Goal: Task Accomplishment & Management: Use online tool/utility

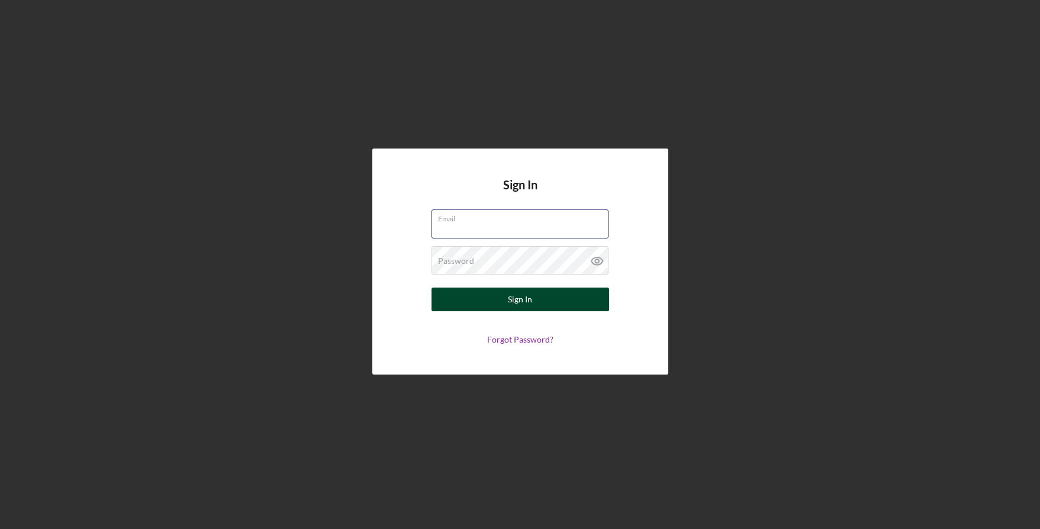
type input "[EMAIL_ADDRESS][DOMAIN_NAME]"
click at [474, 298] on button "Sign In" at bounding box center [521, 300] width 178 height 24
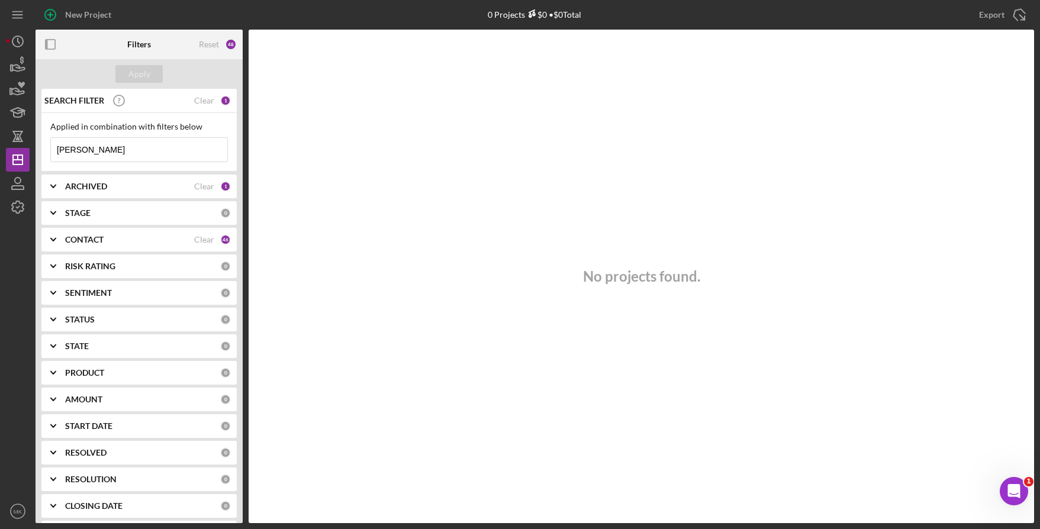
drag, startPoint x: 152, startPoint y: 158, endPoint x: -77, endPoint y: 127, distance: 230.5
click at [0, 127] on html "New Project 0 Projects $0 • $0 Total [PERSON_NAME] Export Icon/Export Filters R…" at bounding box center [520, 264] width 1040 height 529
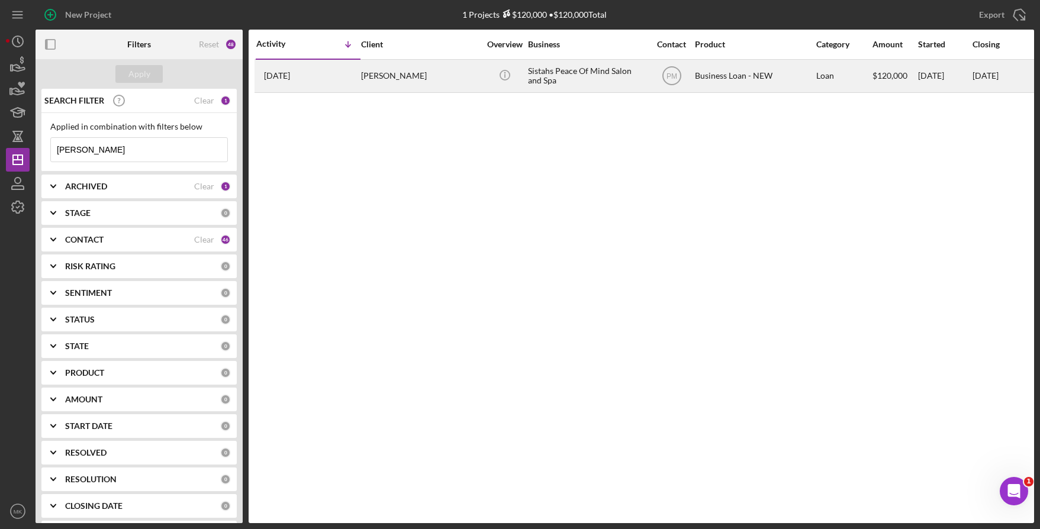
type input "[PERSON_NAME]"
click at [428, 82] on div "[PERSON_NAME]" at bounding box center [420, 75] width 118 height 31
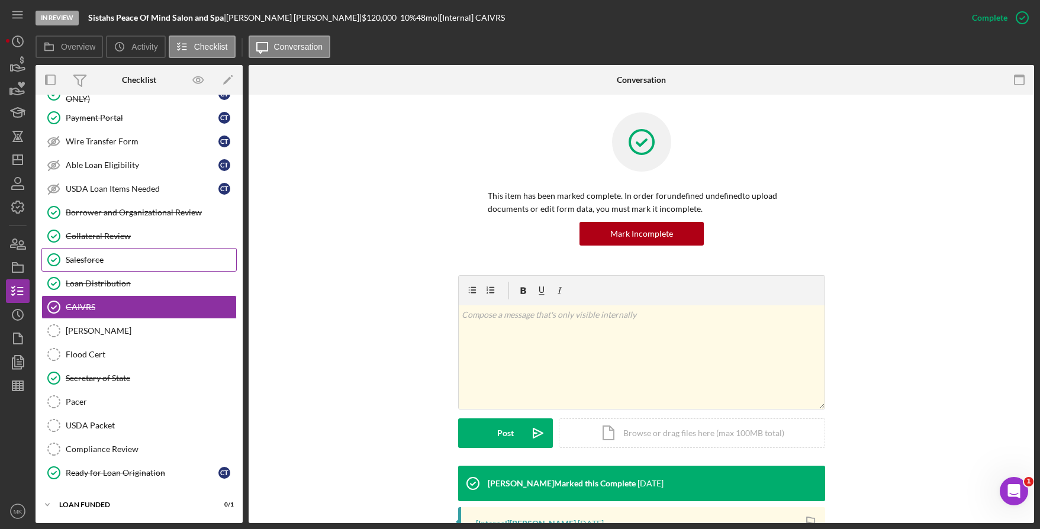
scroll to position [19, 0]
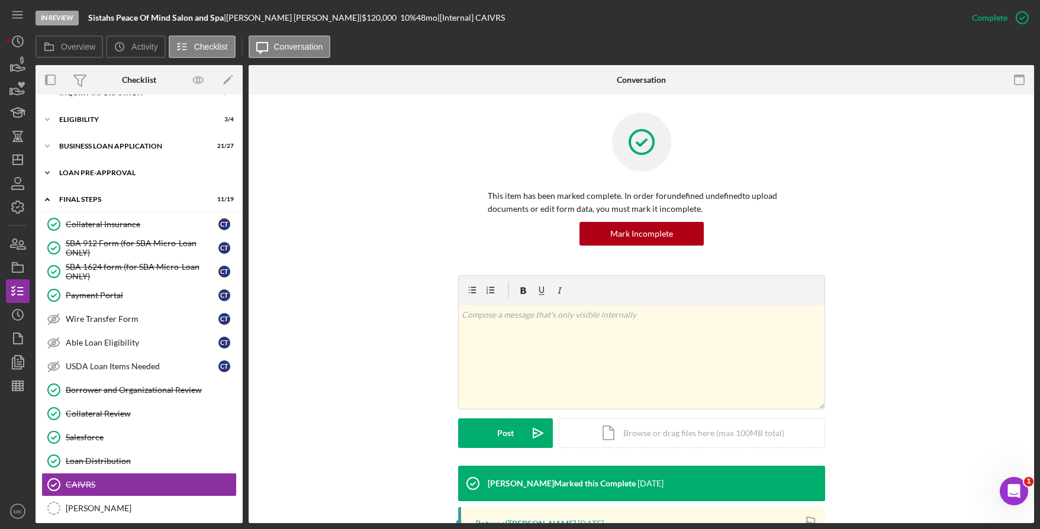
click at [79, 173] on div "LOAN PRE-APPROVAL" at bounding box center [143, 172] width 169 height 7
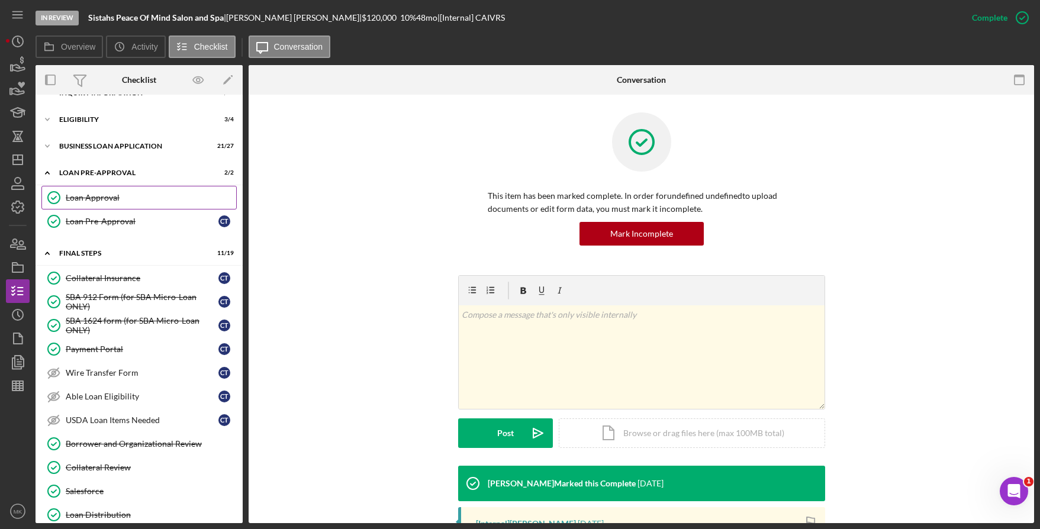
click at [114, 193] on div "Loan Approval" at bounding box center [151, 197] width 171 height 9
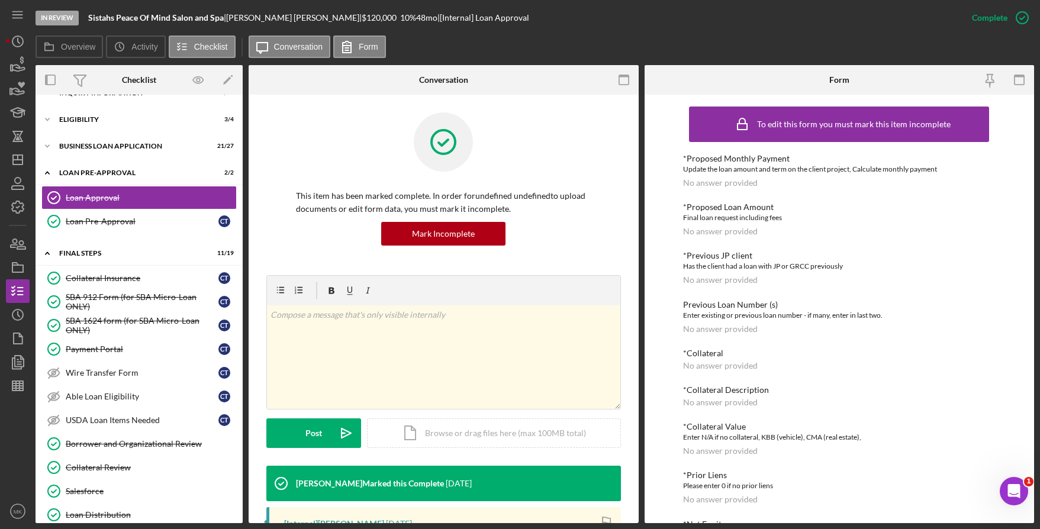
scroll to position [237, 0]
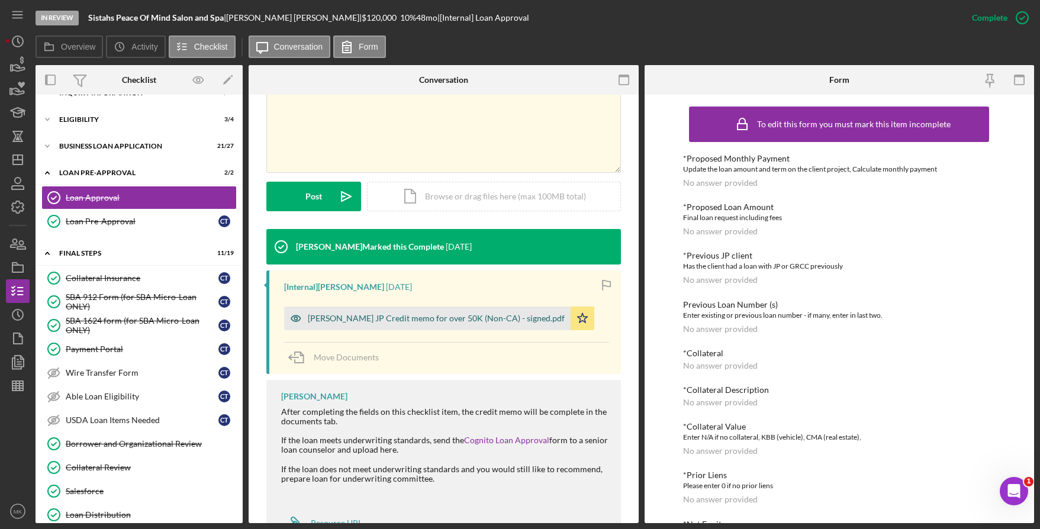
click at [436, 316] on div "[PERSON_NAME] JP Credit memo for over 50K (Non-CA) - signed.pdf" at bounding box center [436, 318] width 257 height 9
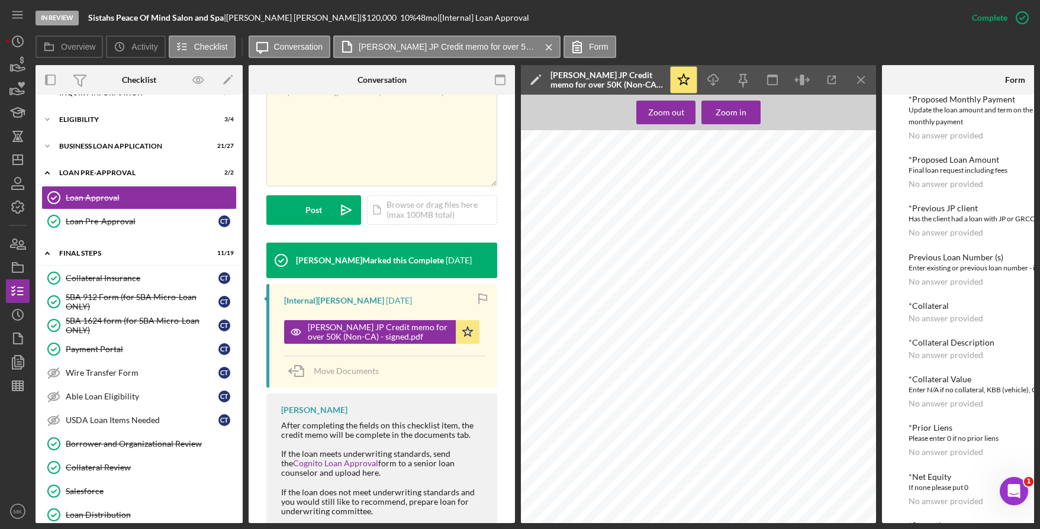
scroll to position [209, 0]
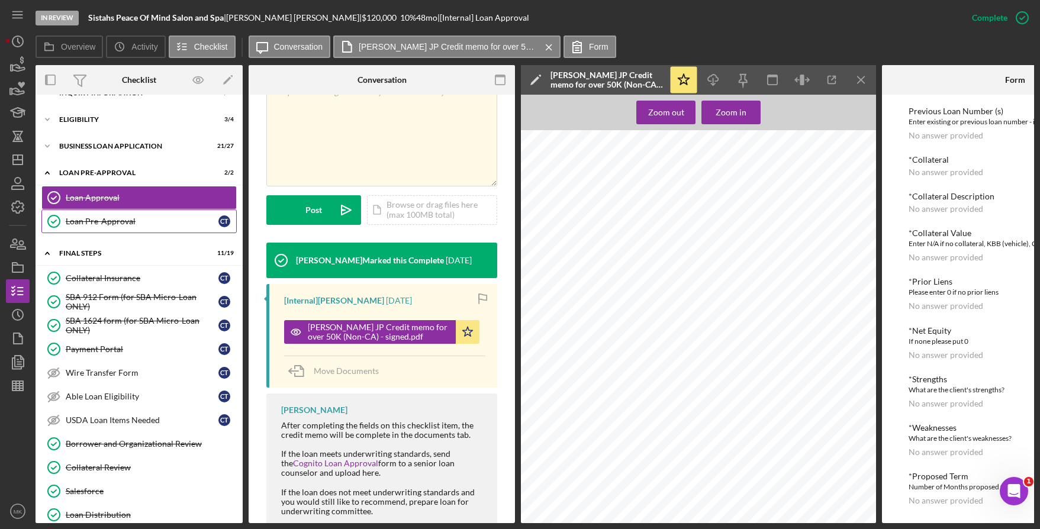
click at [102, 221] on div "Loan Pre-Approval" at bounding box center [142, 221] width 153 height 9
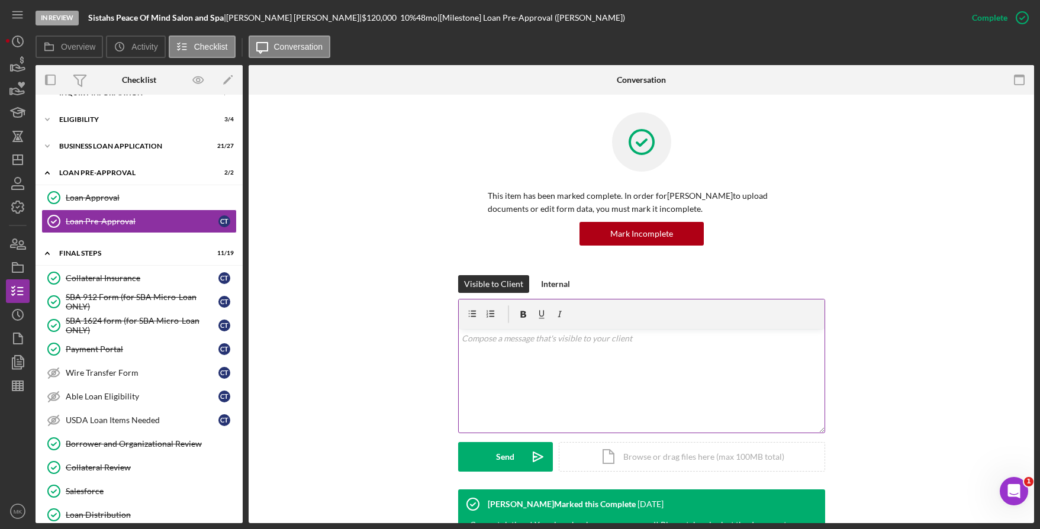
scroll to position [163, 0]
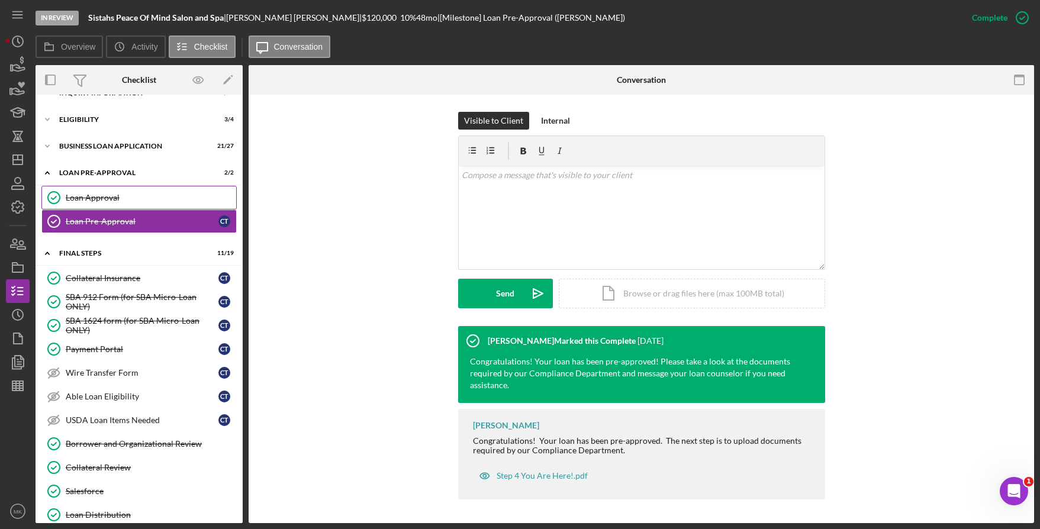
click at [94, 194] on div "Loan Approval" at bounding box center [151, 197] width 171 height 9
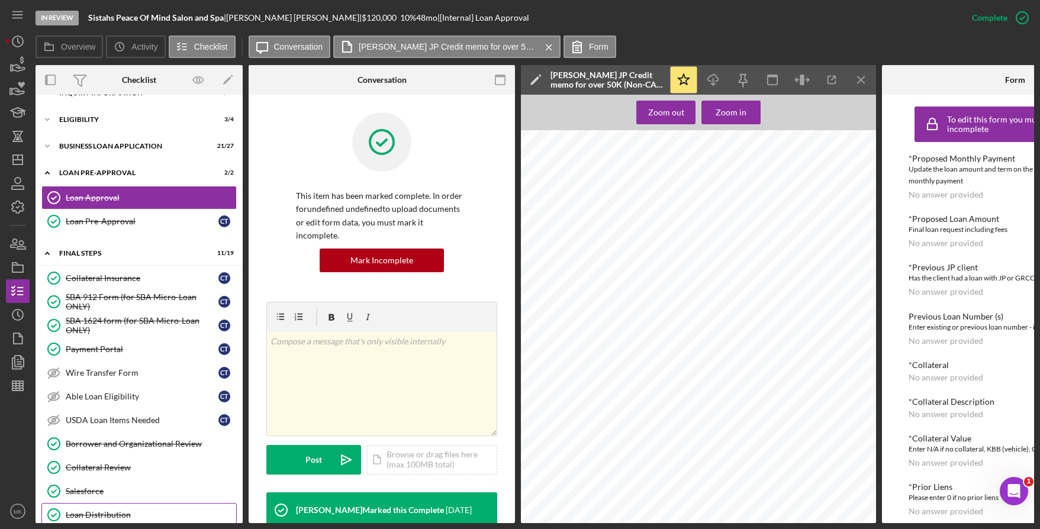
scroll to position [78, 0]
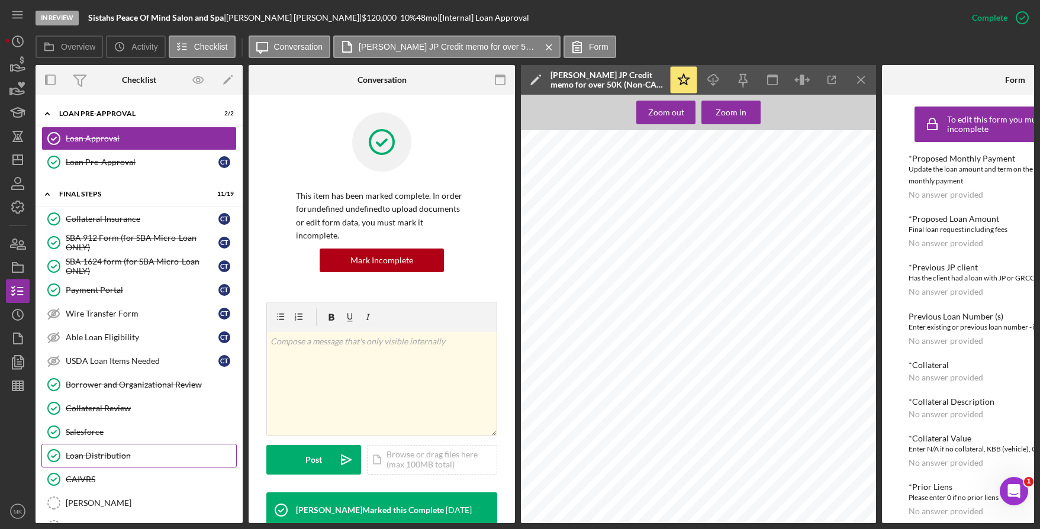
click at [146, 448] on link "Loan Distribution Loan Distribution" at bounding box center [138, 456] width 195 height 24
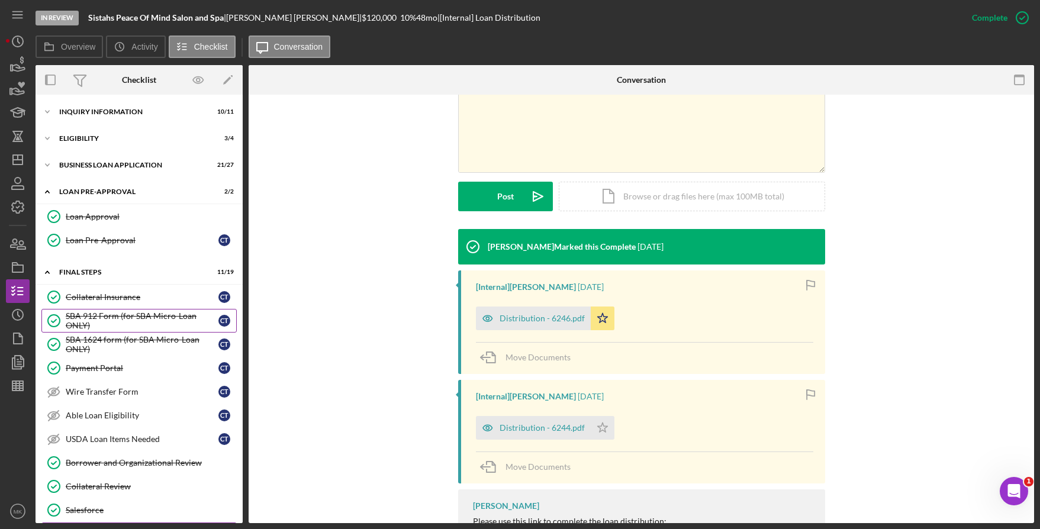
click at [117, 317] on div "SBA 912 Form (for SBA Micro-Loan ONLY)" at bounding box center [142, 320] width 153 height 19
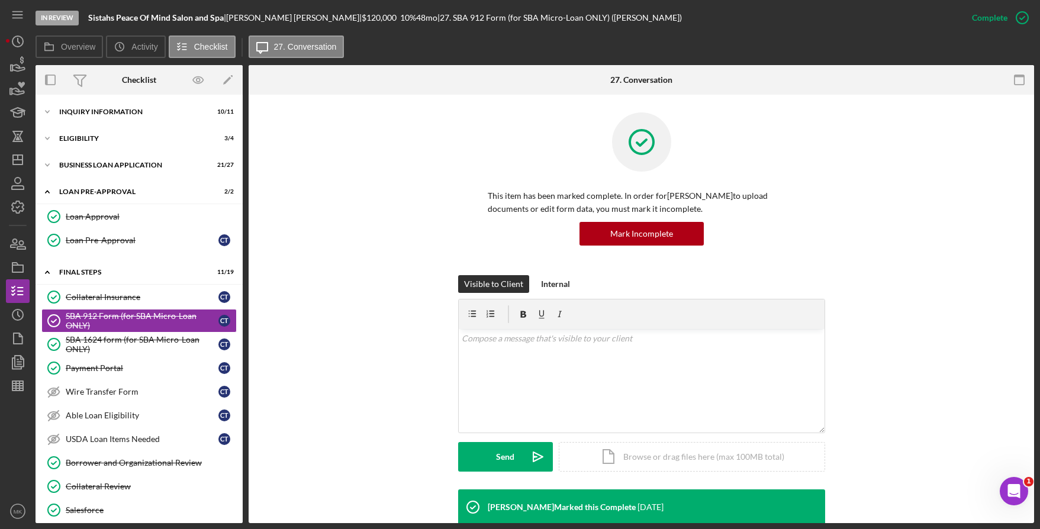
scroll to position [113, 0]
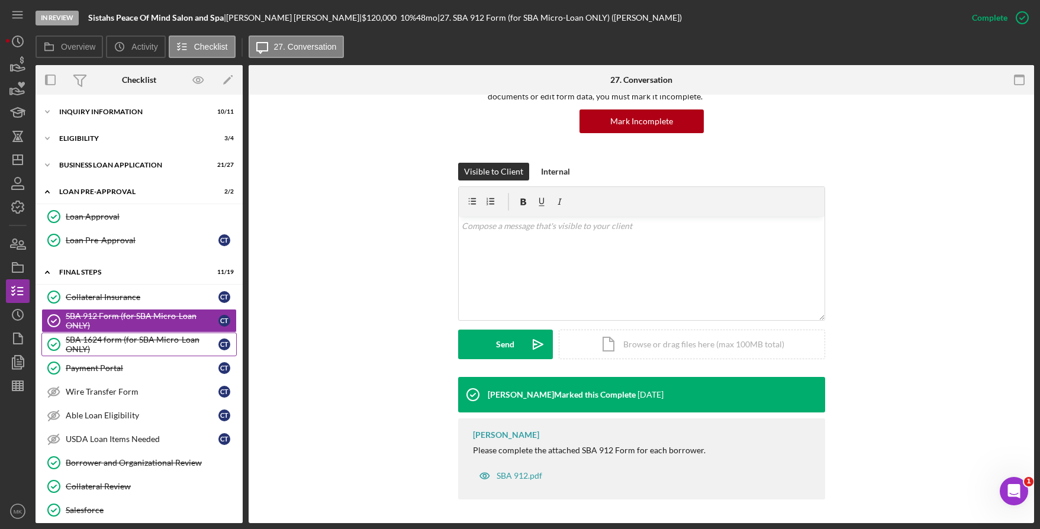
click at [107, 351] on div "SBA 1624 form (for SBA Micro-Loan ONLY)" at bounding box center [142, 344] width 153 height 19
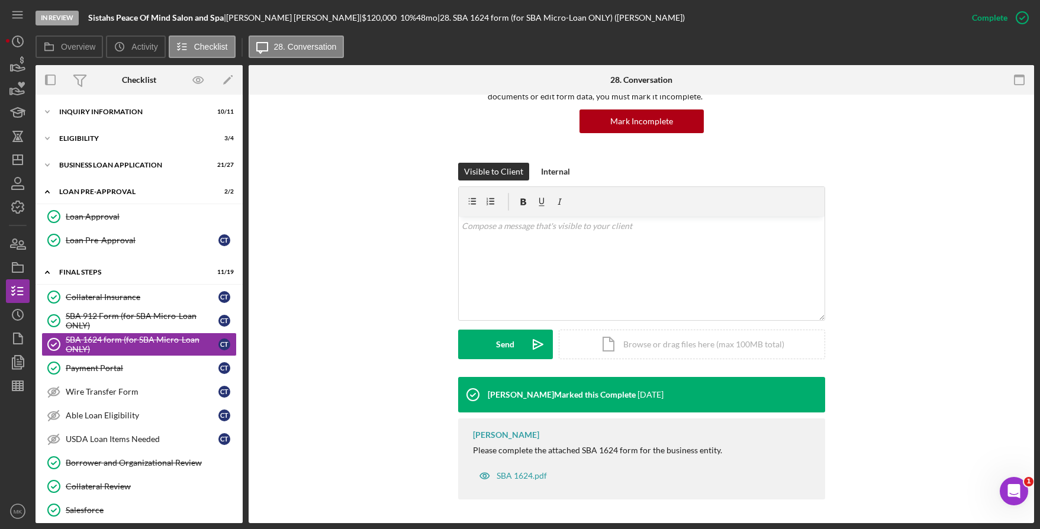
scroll to position [250, 0]
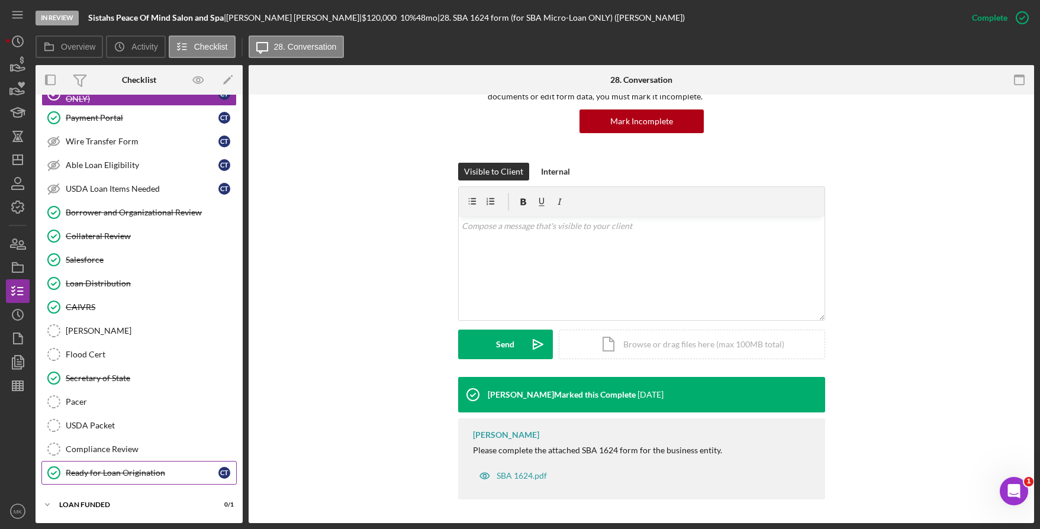
click at [76, 480] on link "Ready for Loan Origination Ready for Loan Origination C T" at bounding box center [138, 473] width 195 height 24
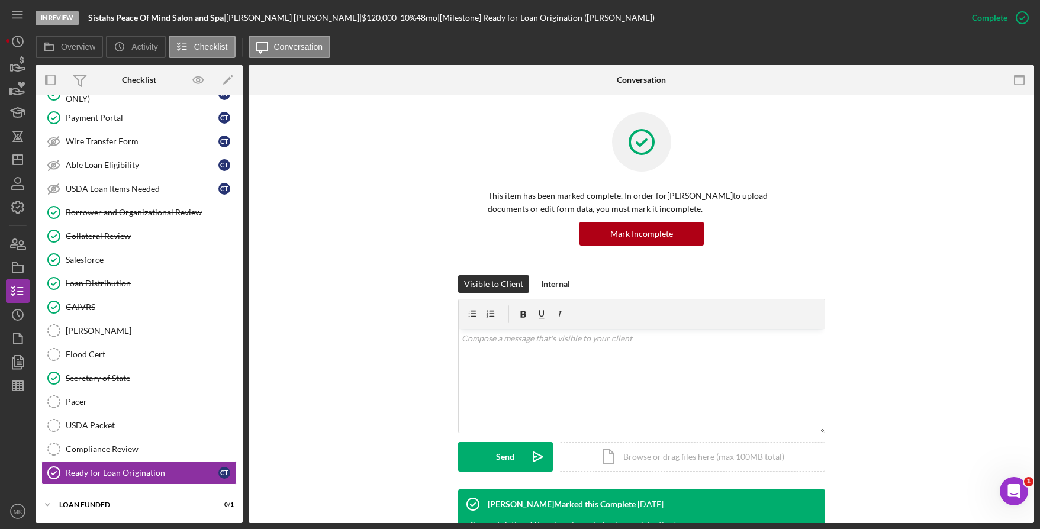
scroll to position [130, 0]
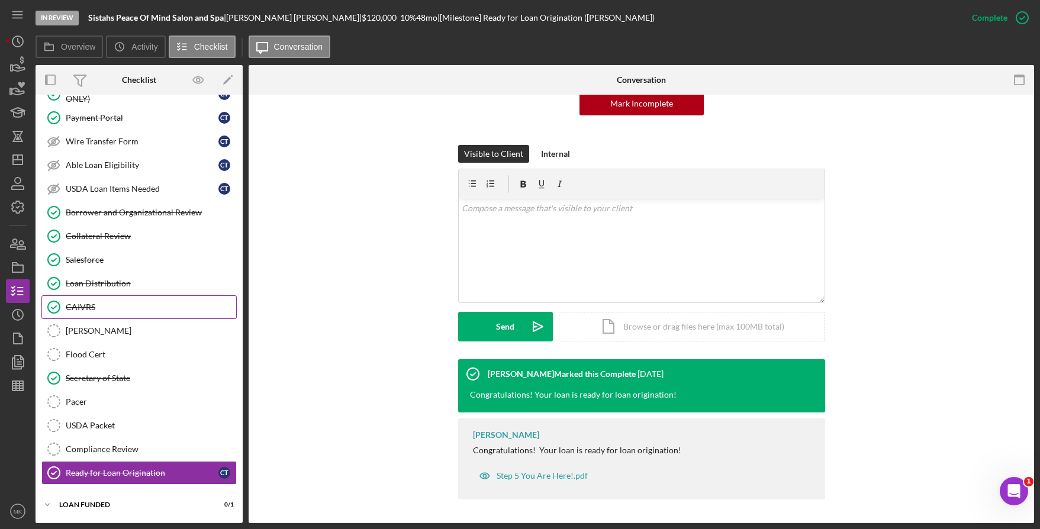
click at [104, 308] on div "CAIVRS" at bounding box center [151, 307] width 171 height 9
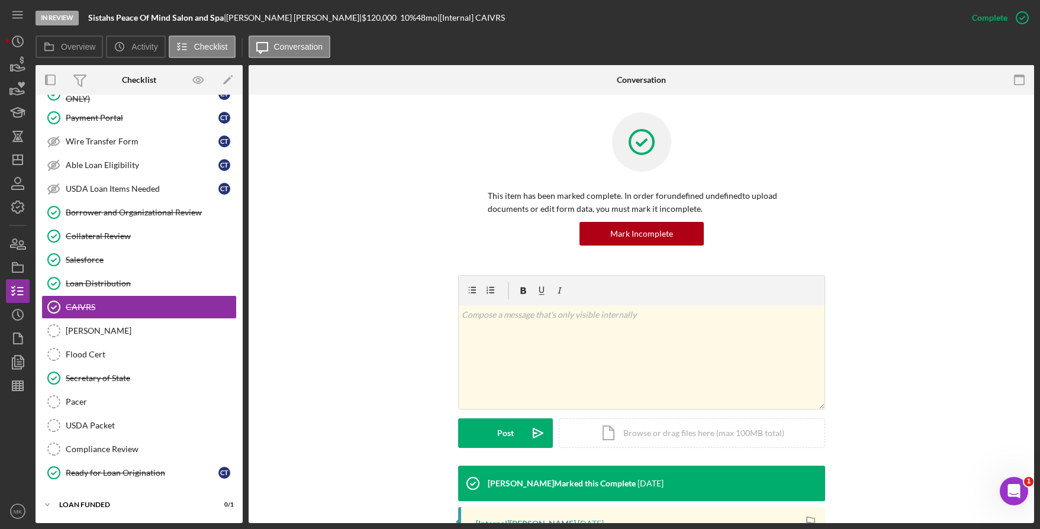
scroll to position [176, 0]
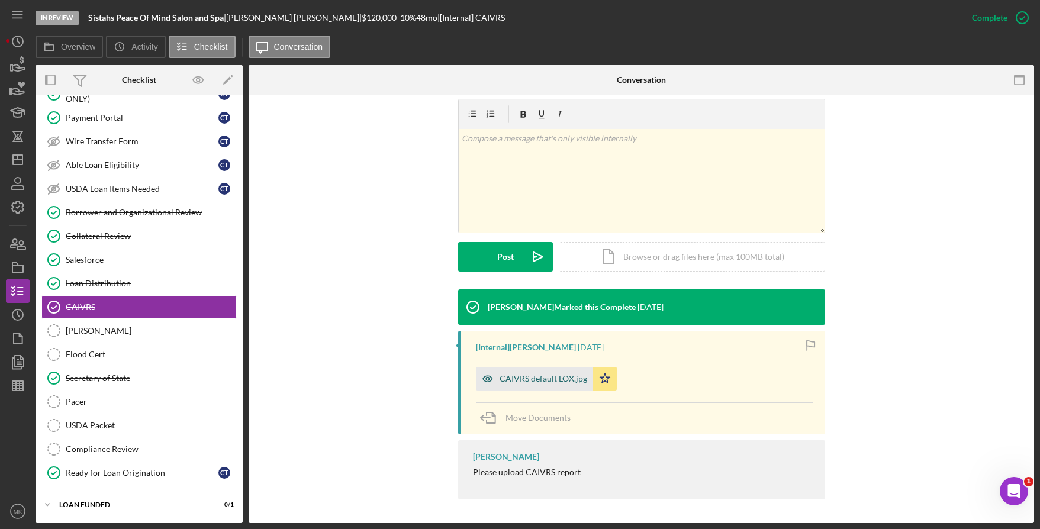
click at [520, 378] on div "CAIVRS default LOX.jpg" at bounding box center [544, 378] width 88 height 9
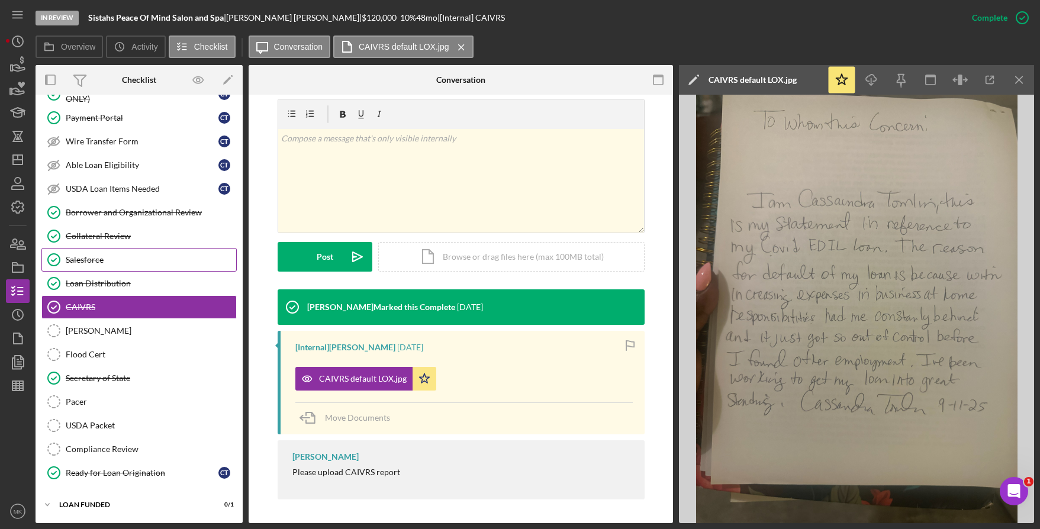
click at [92, 265] on link "Salesforce Salesforce" at bounding box center [138, 260] width 195 height 24
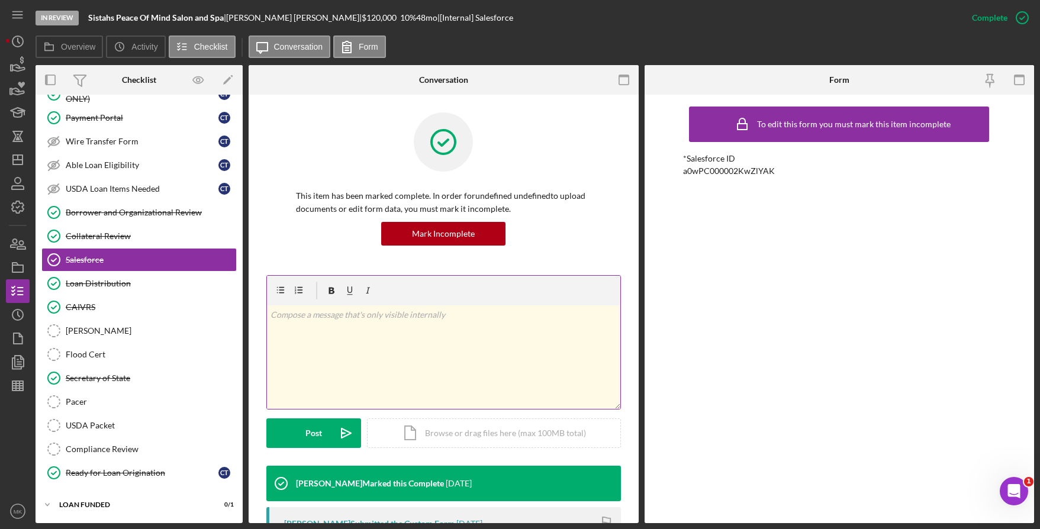
scroll to position [117, 0]
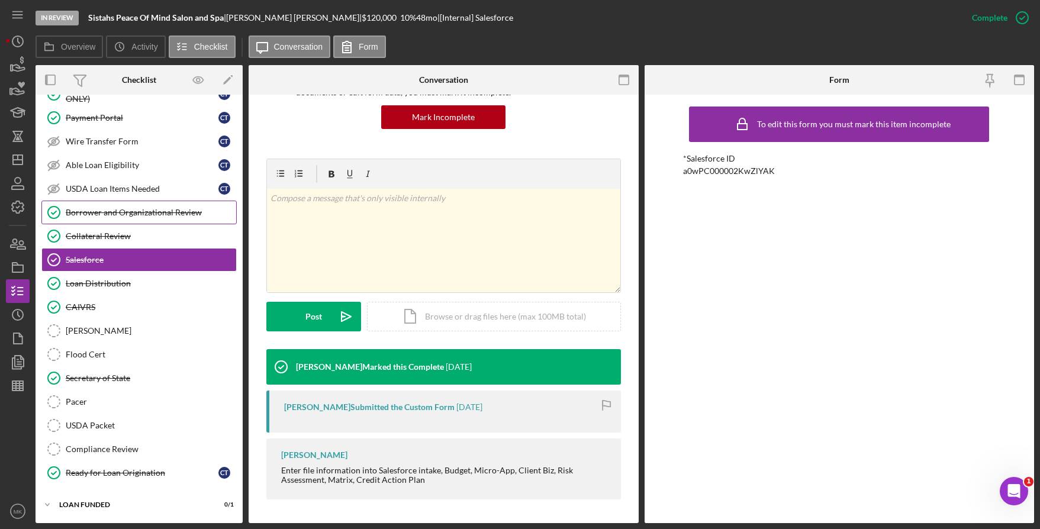
click at [111, 204] on link "Borrower and Organizational Review Borrower and Organizational Review" at bounding box center [138, 213] width 195 height 24
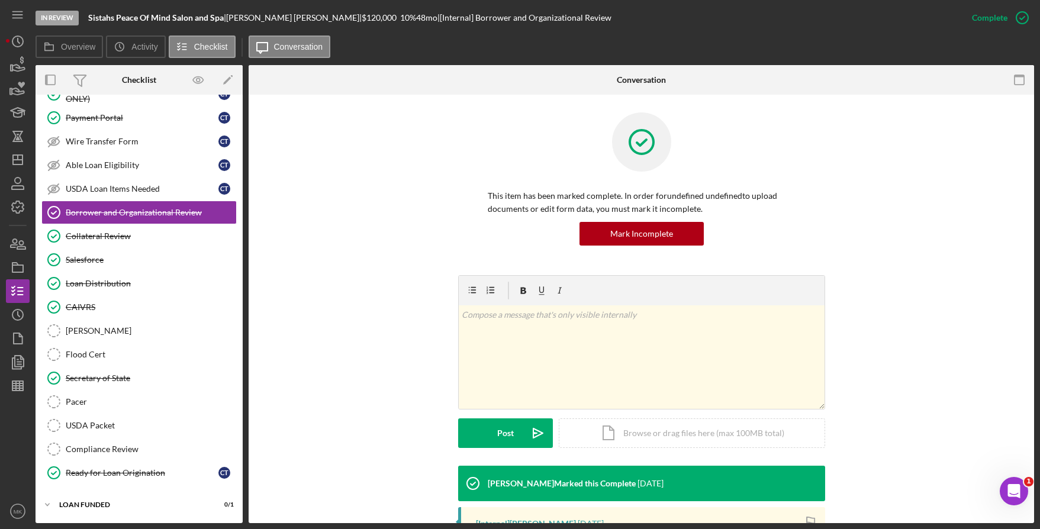
scroll to position [227, 0]
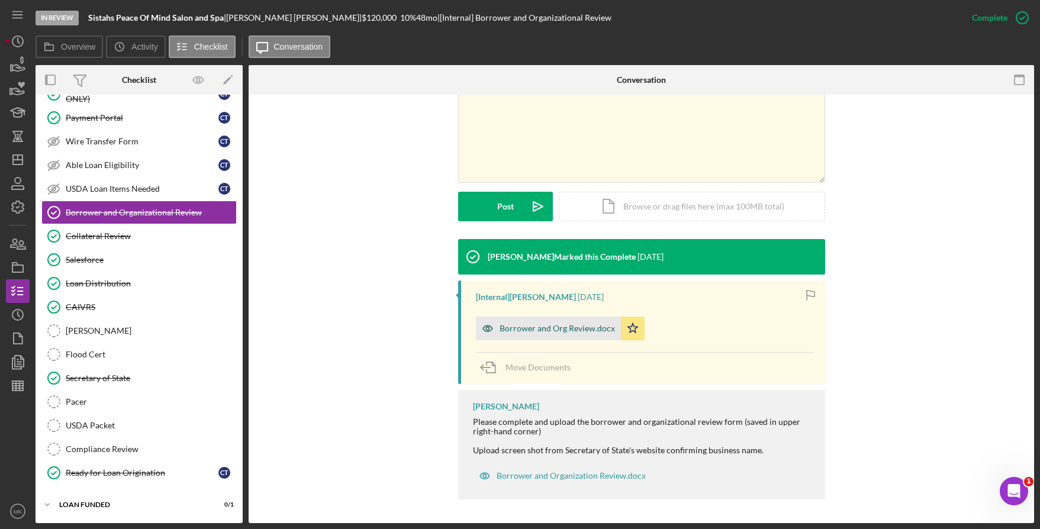
click at [557, 321] on div "Borrower and Org Review.docx" at bounding box center [548, 329] width 145 height 24
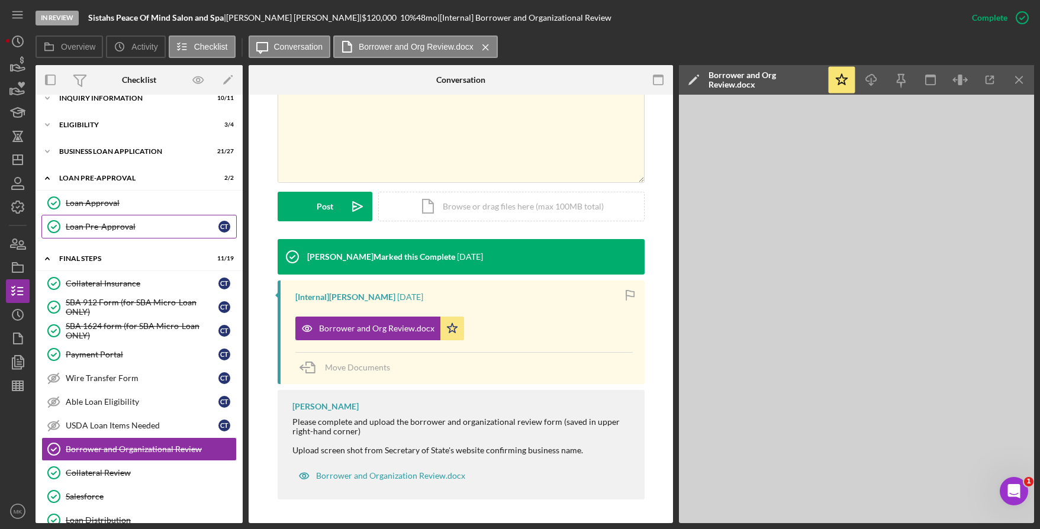
scroll to position [0, 0]
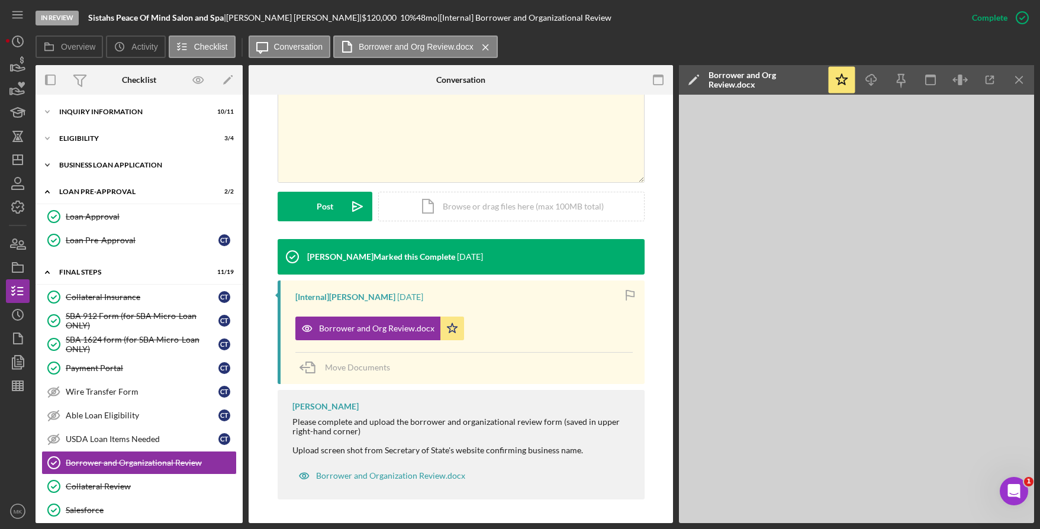
click at [54, 166] on icon "Icon/Expander" at bounding box center [48, 165] width 24 height 24
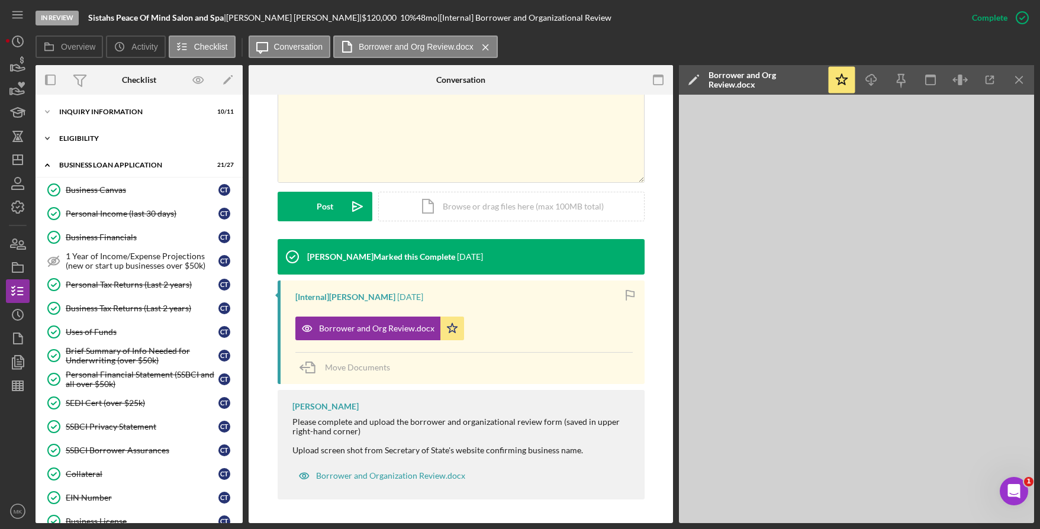
click at [62, 138] on div "ELIGIBILITY" at bounding box center [143, 138] width 169 height 7
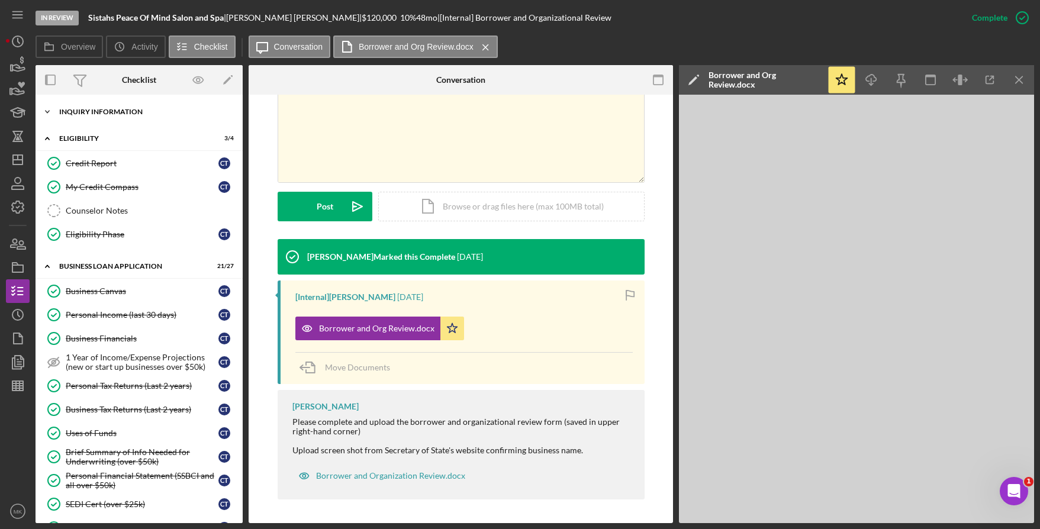
click at [47, 117] on icon "Icon/Expander" at bounding box center [48, 112] width 24 height 24
